Goal: Navigation & Orientation: Find specific page/section

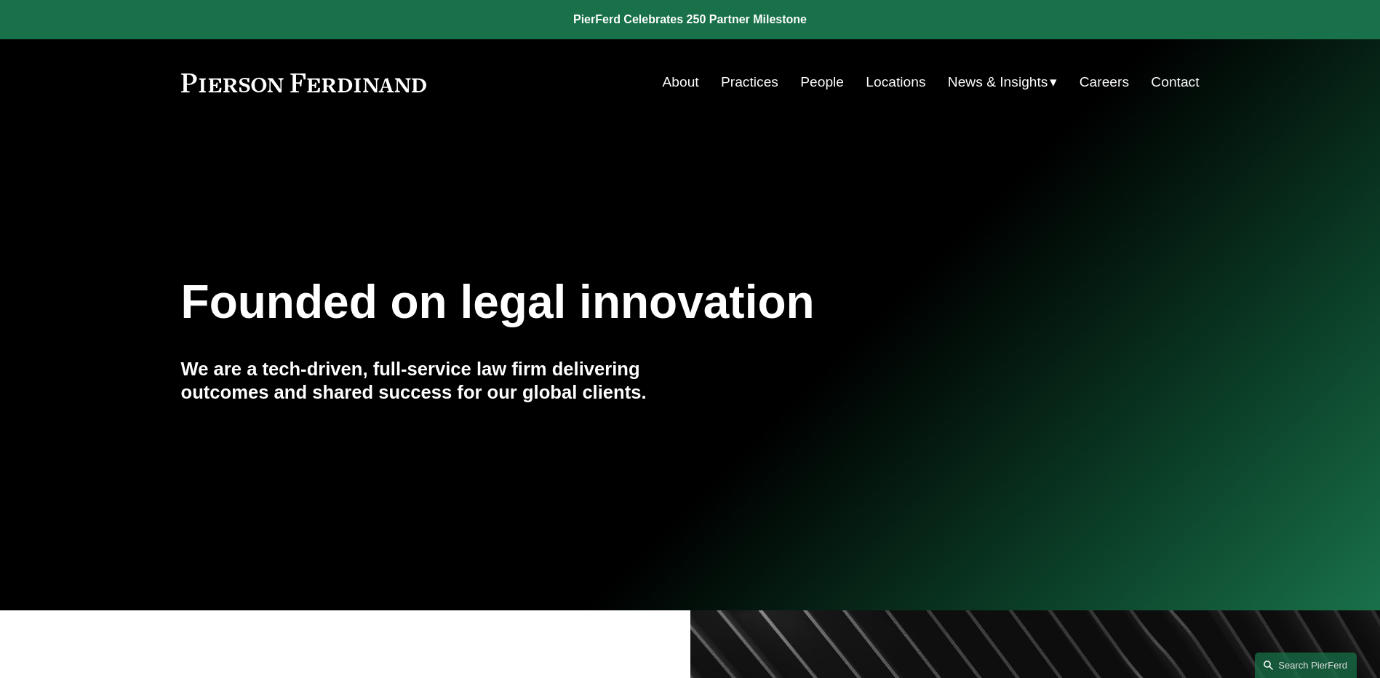
click at [820, 86] on link "People" at bounding box center [822, 82] width 44 height 28
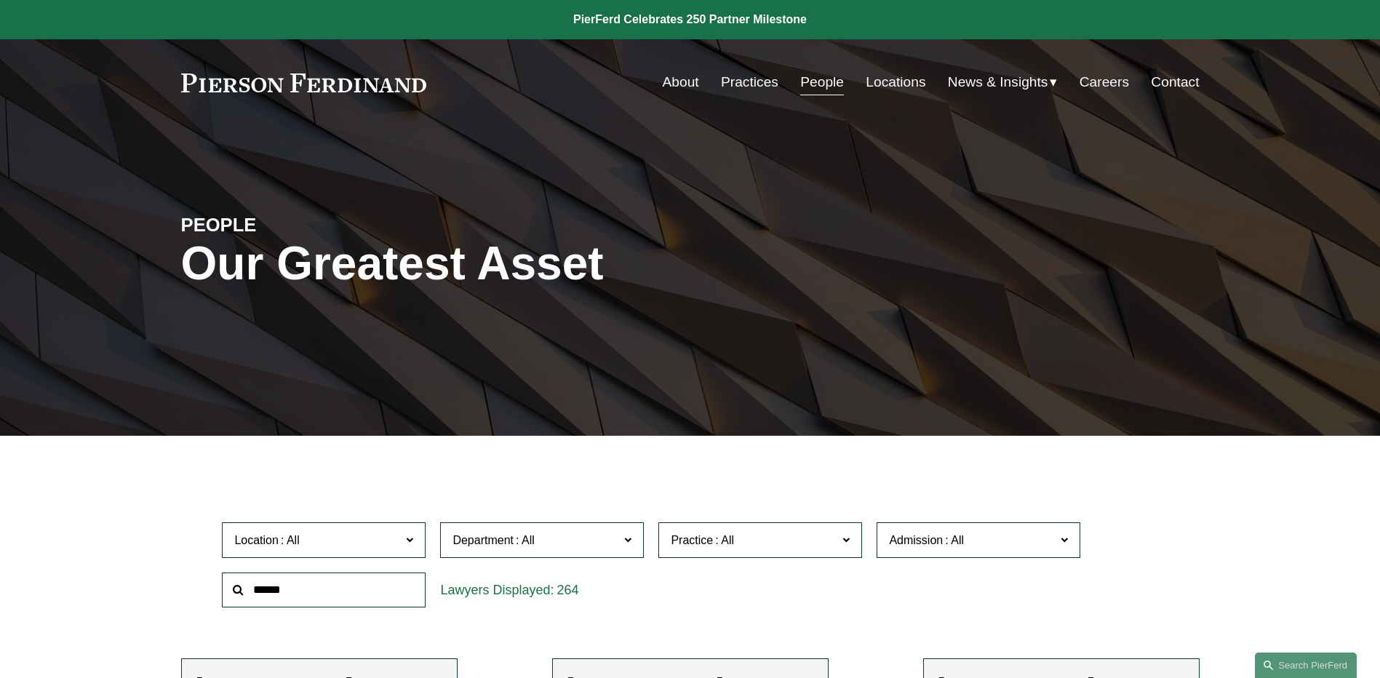
click at [0, 0] on span "News" at bounding box center [0, 0] width 0 height 0
